Goal: Find specific page/section: Find specific page/section

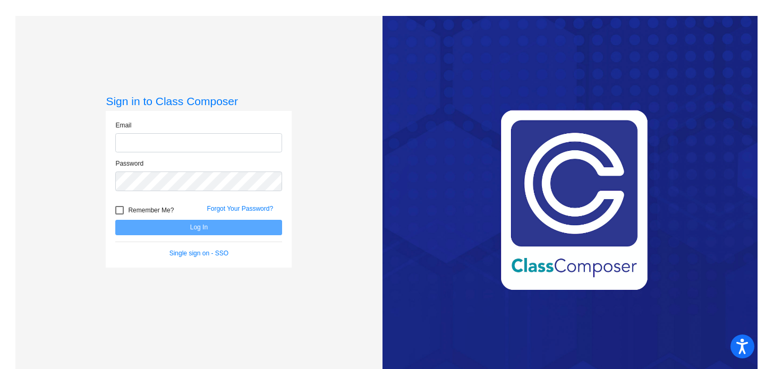
click at [237, 154] on div "Email" at bounding box center [198, 140] width 183 height 39
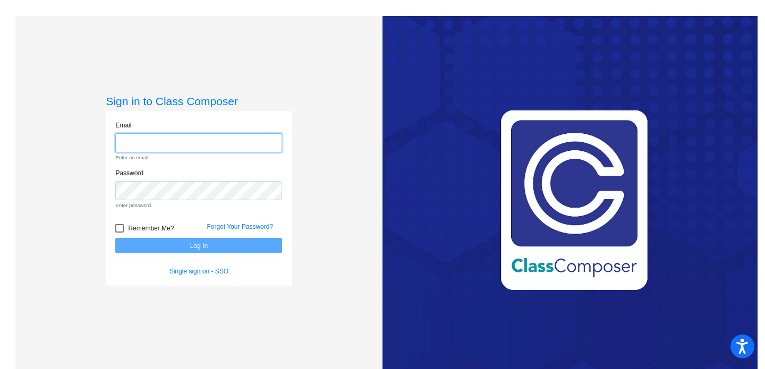
click at [237, 146] on input "email" at bounding box center [198, 143] width 167 height 20
type input "[EMAIL_ADDRESS][DOMAIN_NAME]"
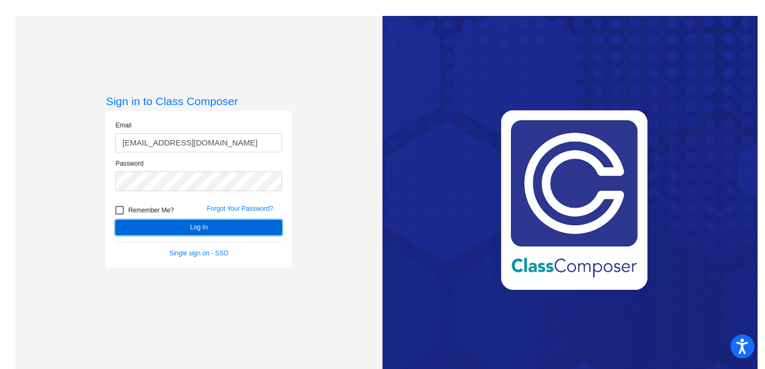
click at [214, 223] on button "Log In" at bounding box center [198, 227] width 167 height 15
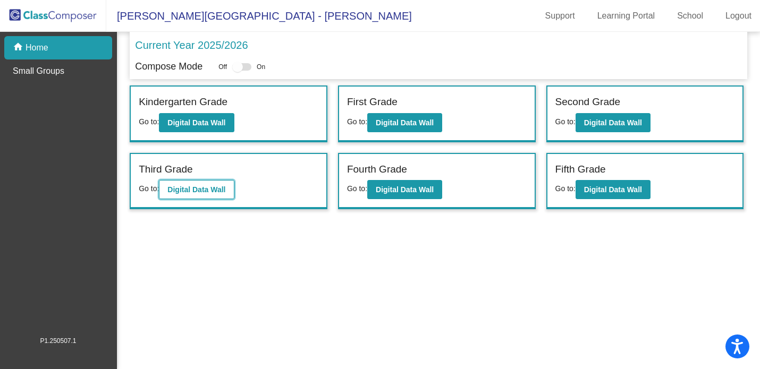
click at [206, 191] on b "Digital Data Wall" at bounding box center [196, 189] width 58 height 9
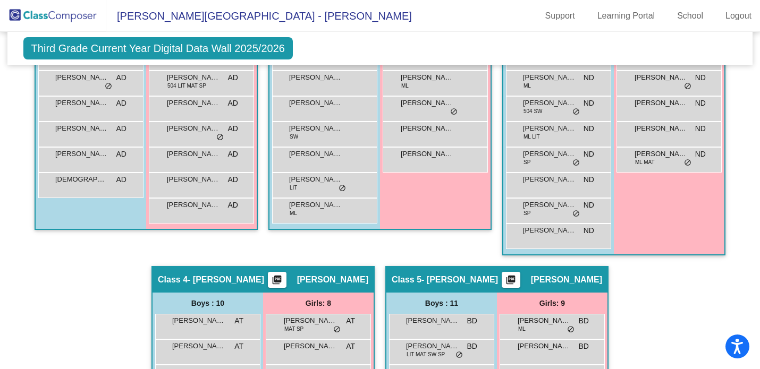
scroll to position [107, 0]
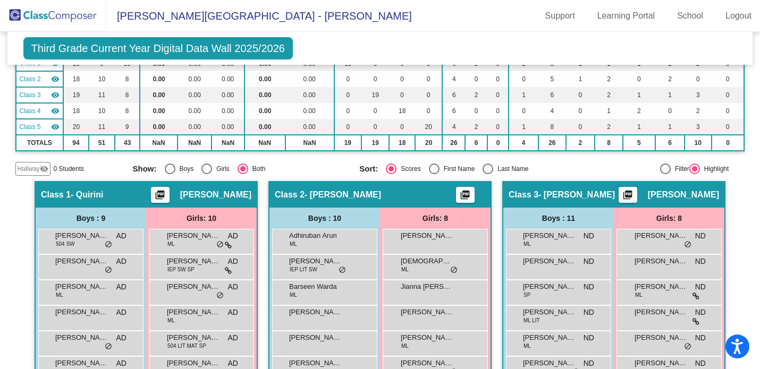
drag, startPoint x: 82, startPoint y: 17, endPoint x: 112, endPoint y: 10, distance: 30.5
click at [82, 17] on img at bounding box center [53, 15] width 106 height 31
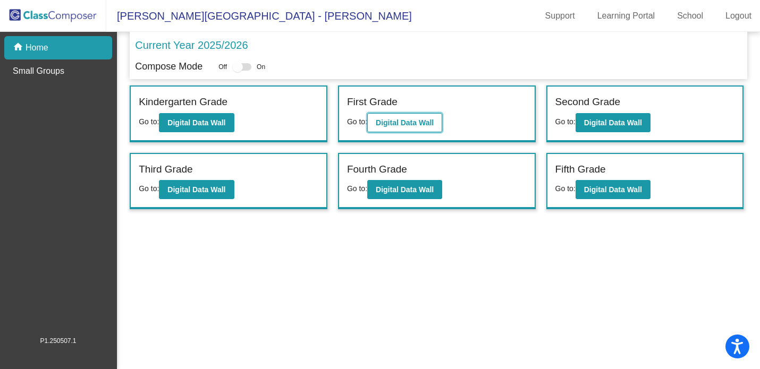
click at [425, 116] on button "Digital Data Wall" at bounding box center [404, 122] width 75 height 19
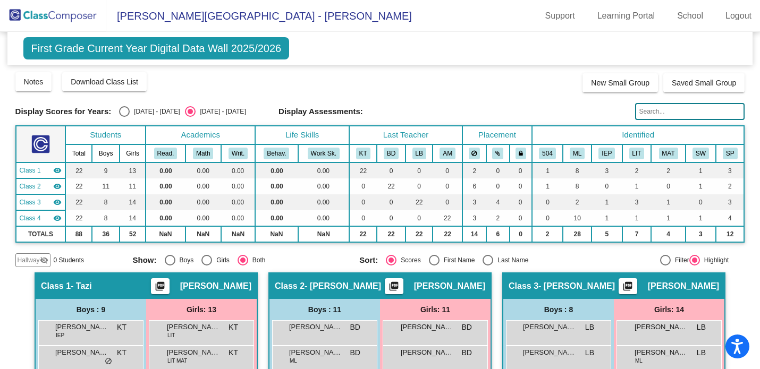
click at [56, 10] on img at bounding box center [53, 15] width 106 height 31
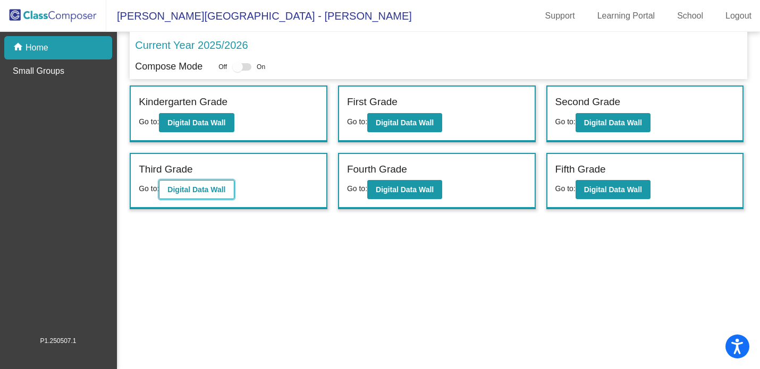
click at [180, 186] on b "Digital Data Wall" at bounding box center [196, 189] width 58 height 9
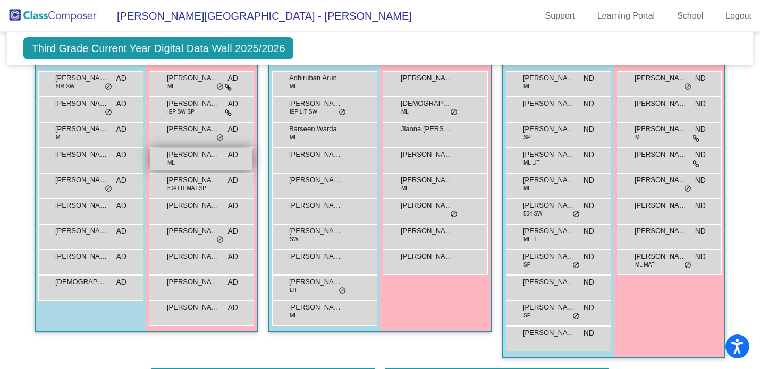
scroll to position [254, 0]
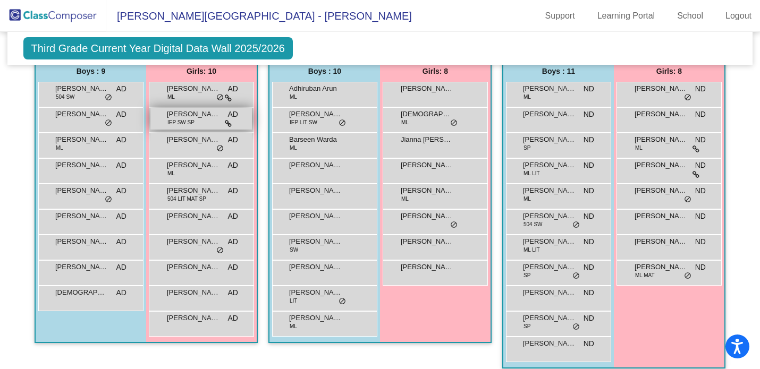
click at [176, 118] on span "[PERSON_NAME]" at bounding box center [193, 114] width 53 height 11
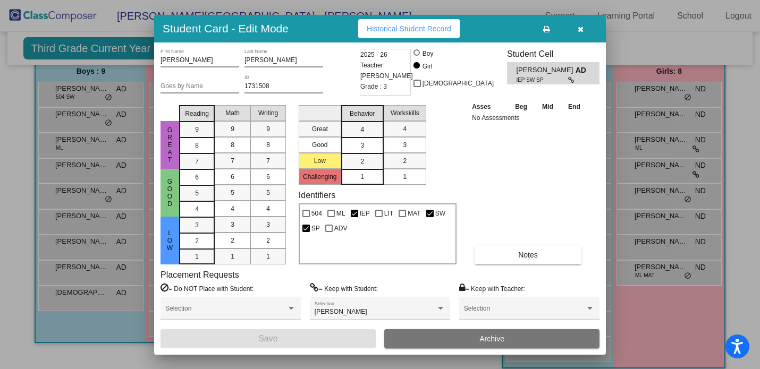
click at [576, 24] on button "button" at bounding box center [580, 28] width 34 height 19
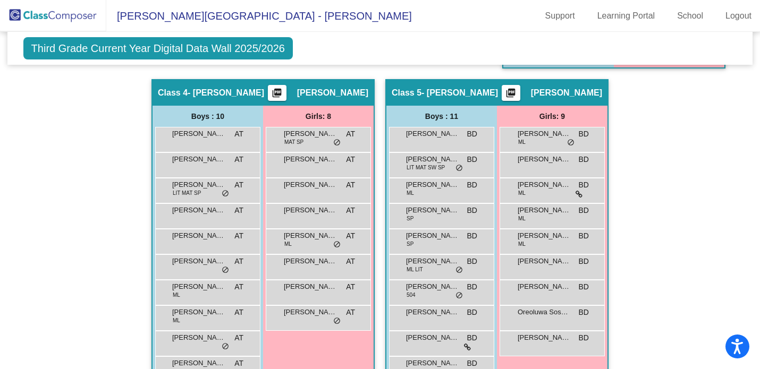
scroll to position [556, 0]
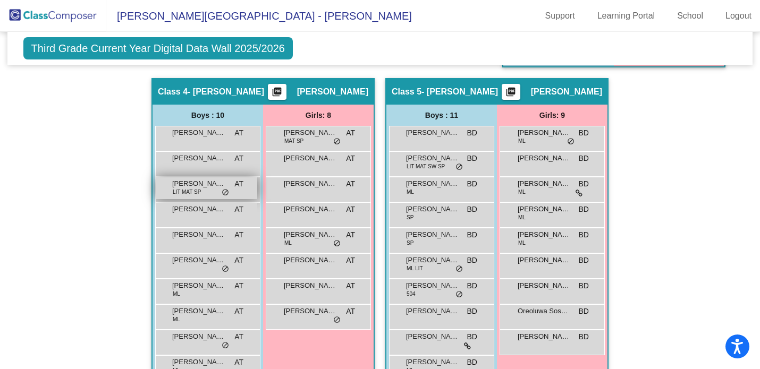
click at [173, 188] on span "LIT MAT SP" at bounding box center [187, 192] width 28 height 8
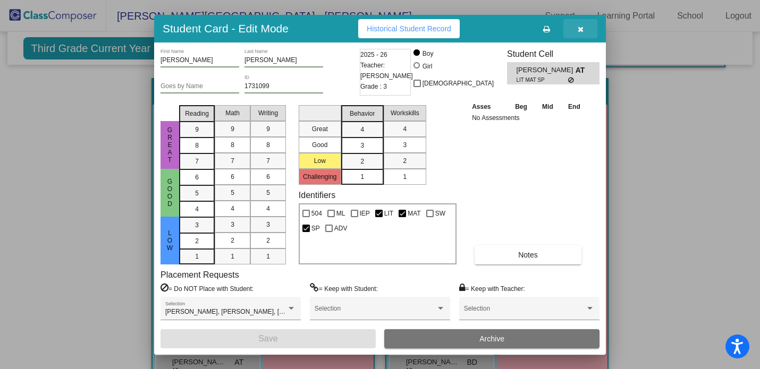
click at [582, 32] on icon "button" at bounding box center [581, 29] width 6 height 7
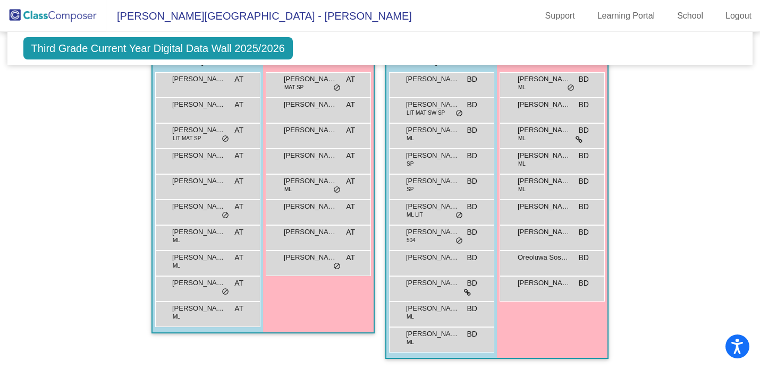
scroll to position [0, 0]
